Goal: Navigation & Orientation: Find specific page/section

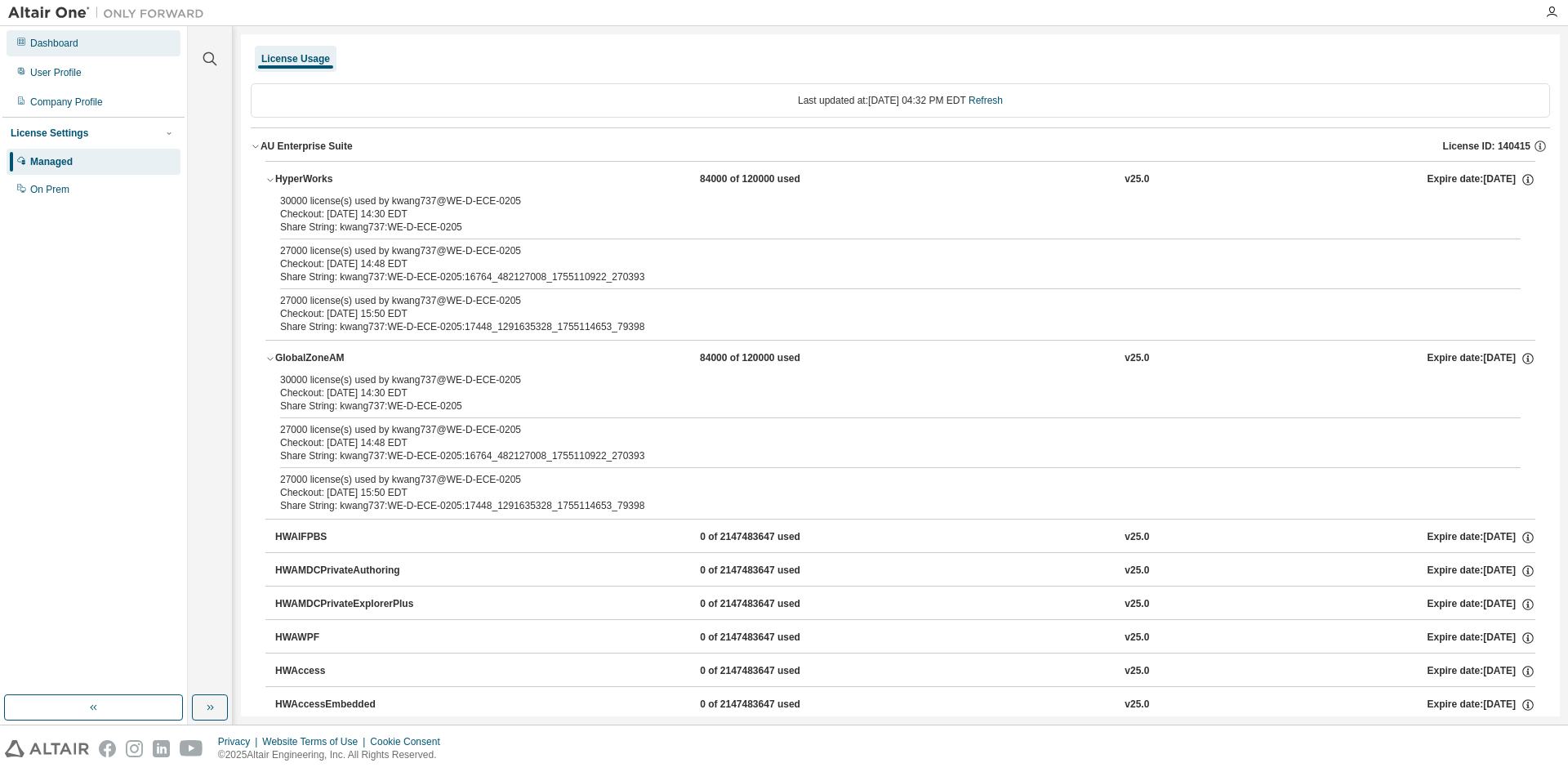
click at [102, 54] on div "Dashboard" at bounding box center [94, 43] width 174 height 26
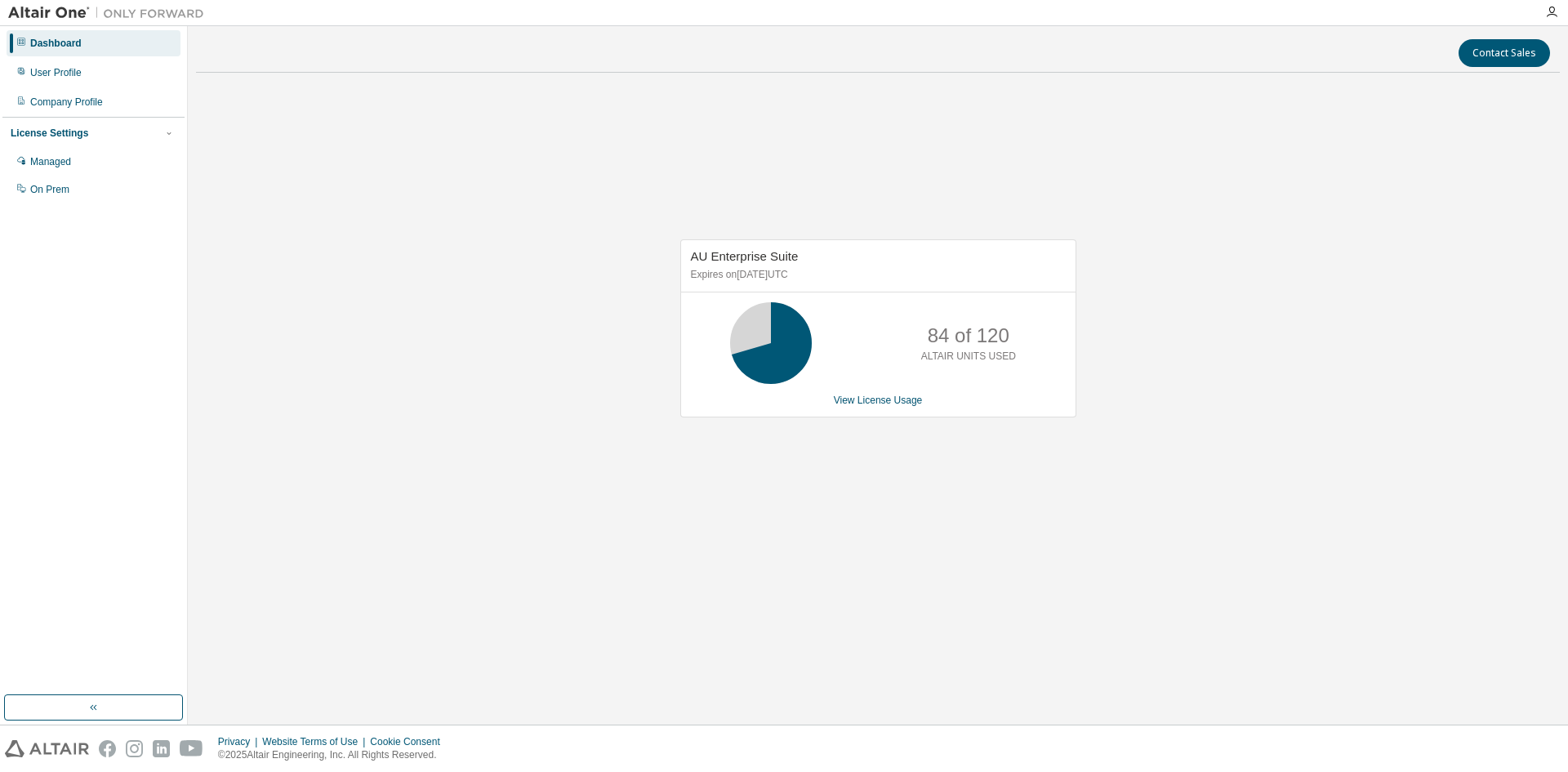
click at [974, 487] on div "AU Enterprise Suite Expires on [DATE] UTC 84 of 120 ALTAIR UNITS USED View Lice…" at bounding box center [877, 337] width 1364 height 502
